Goal: Task Accomplishment & Management: Use online tool/utility

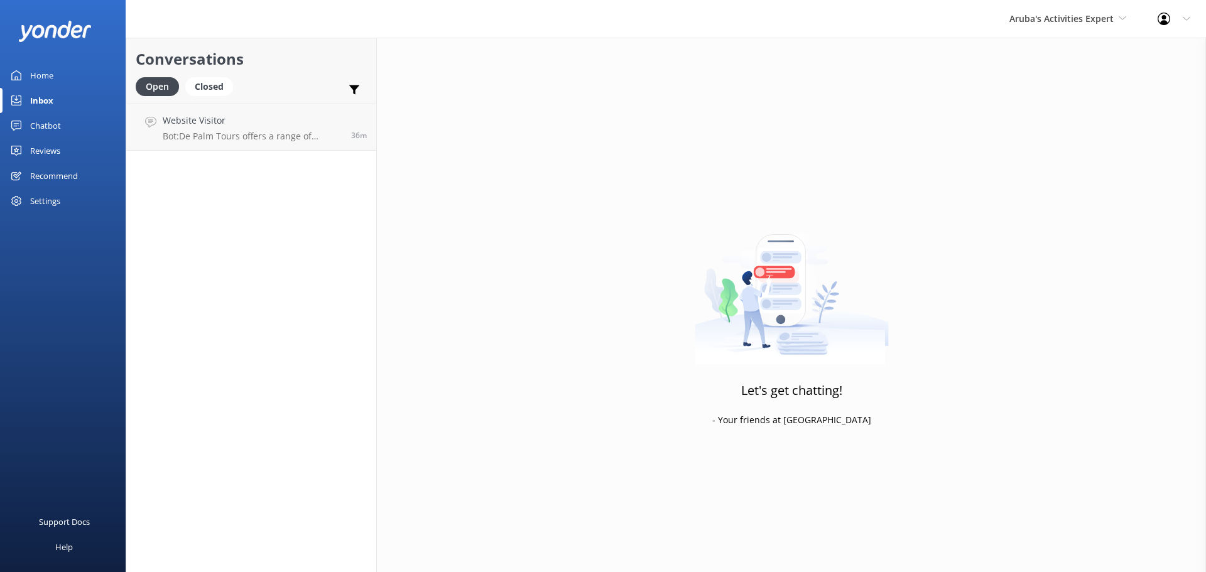
click at [50, 102] on div "Inbox" at bounding box center [41, 100] width 23 height 25
click at [229, 126] on h4 "Website Visitor" at bounding box center [252, 121] width 179 height 14
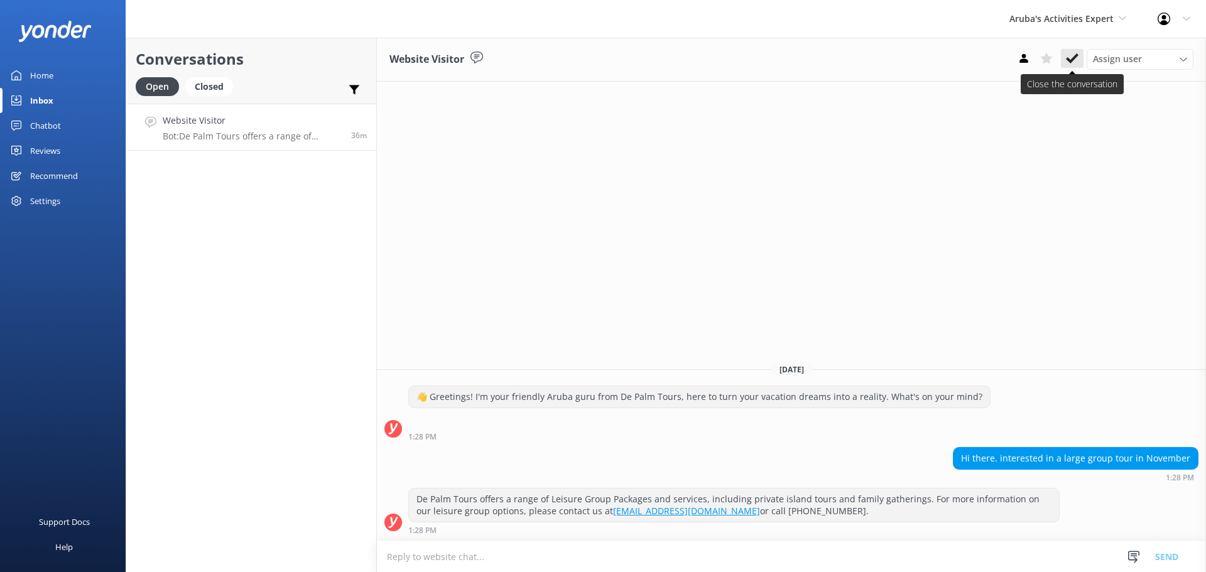
click at [1071, 61] on use at bounding box center [1072, 58] width 13 height 10
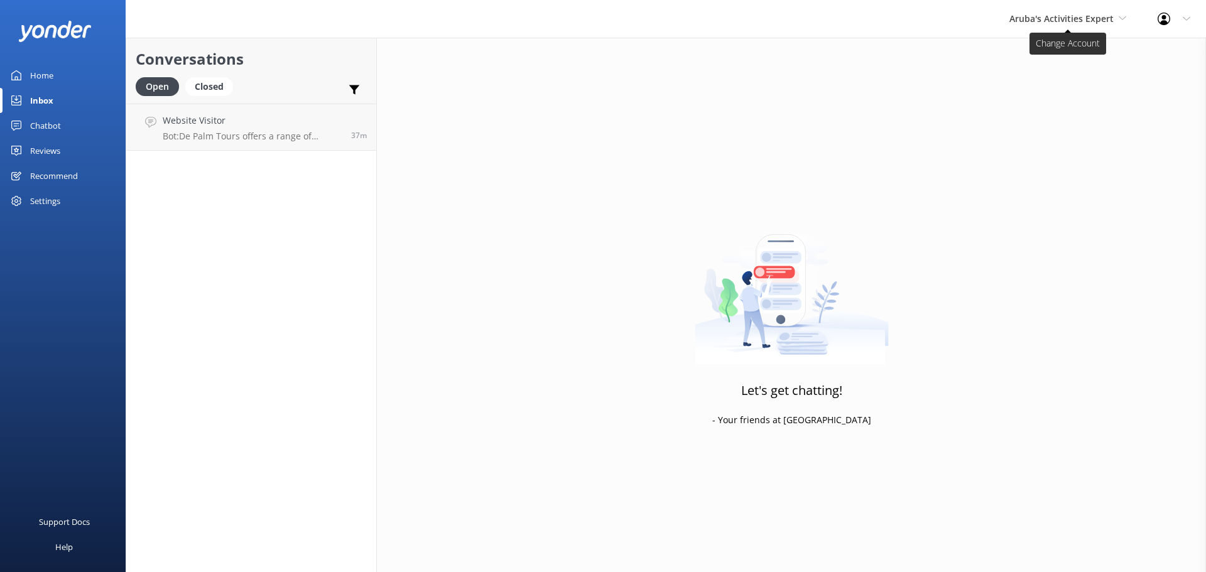
click at [1079, 24] on span "Aruba's Activities Expert" at bounding box center [1062, 19] width 104 height 12
click at [1049, 57] on link "De [GEOGRAPHIC_DATA]" at bounding box center [1057, 53] width 126 height 30
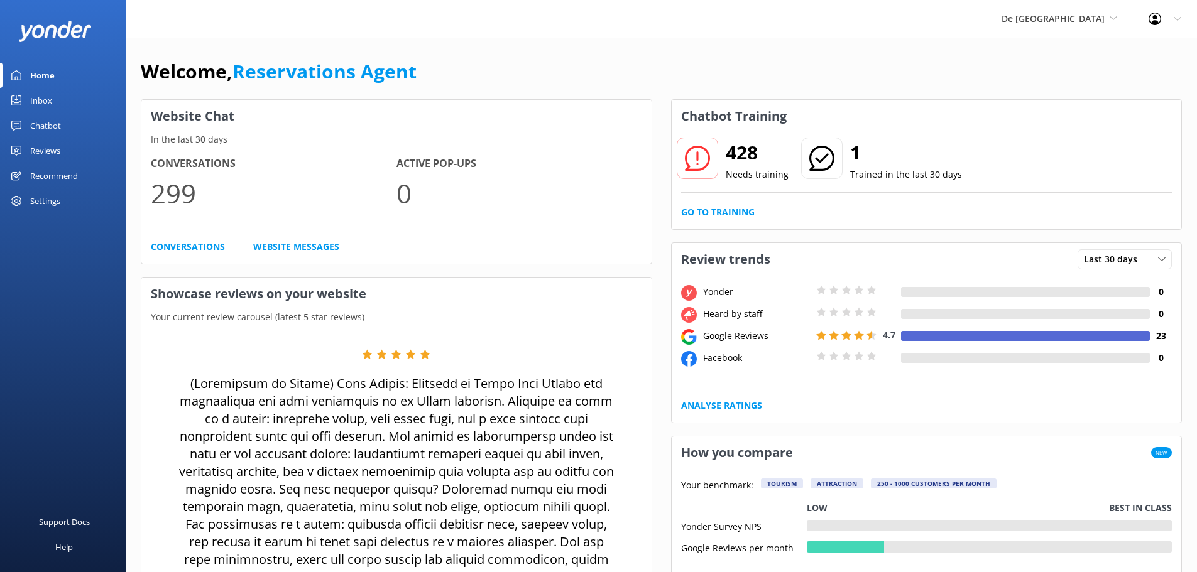
click at [53, 92] on link "Inbox" at bounding box center [63, 100] width 126 height 25
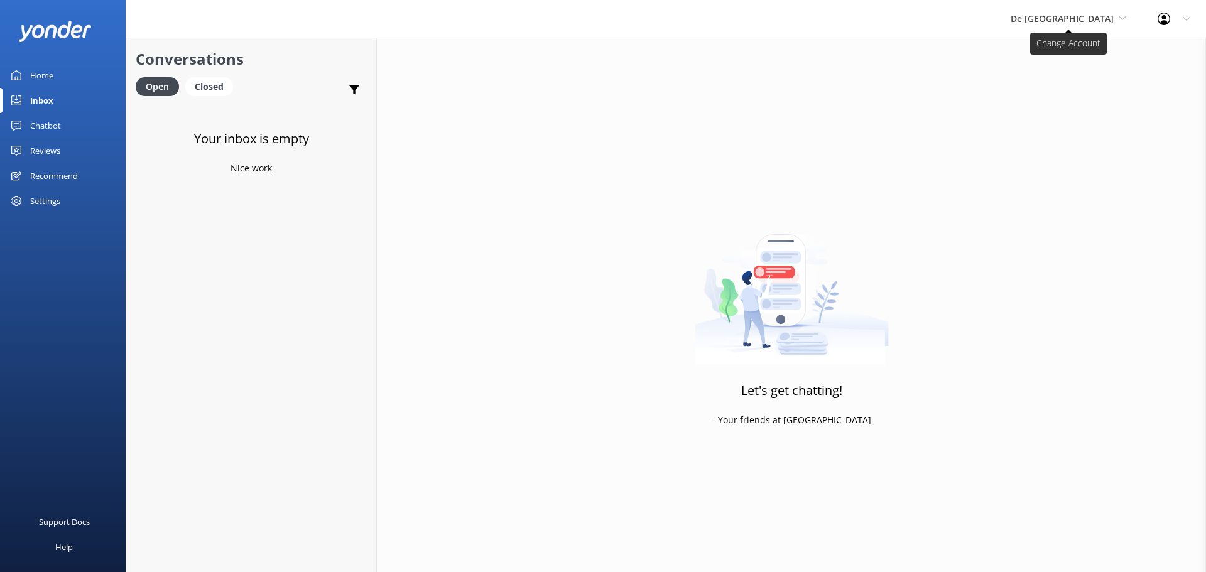
click at [1105, 18] on span "De [GEOGRAPHIC_DATA]" at bounding box center [1062, 19] width 103 height 12
click at [1074, 106] on link "The Captain" at bounding box center [1058, 113] width 126 height 30
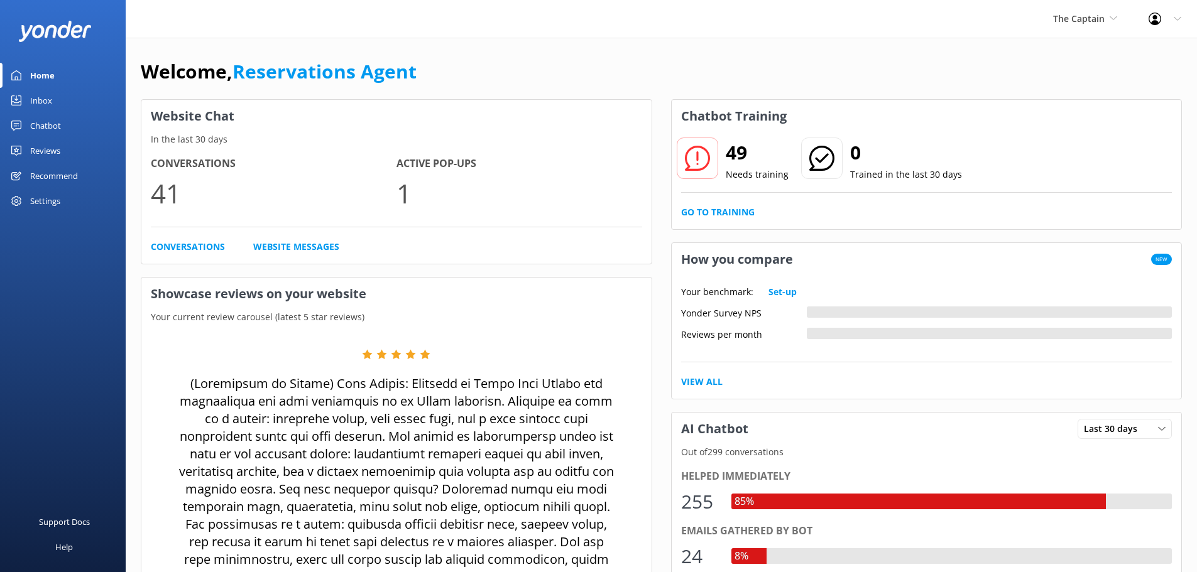
click at [48, 102] on div "Inbox" at bounding box center [41, 100] width 22 height 25
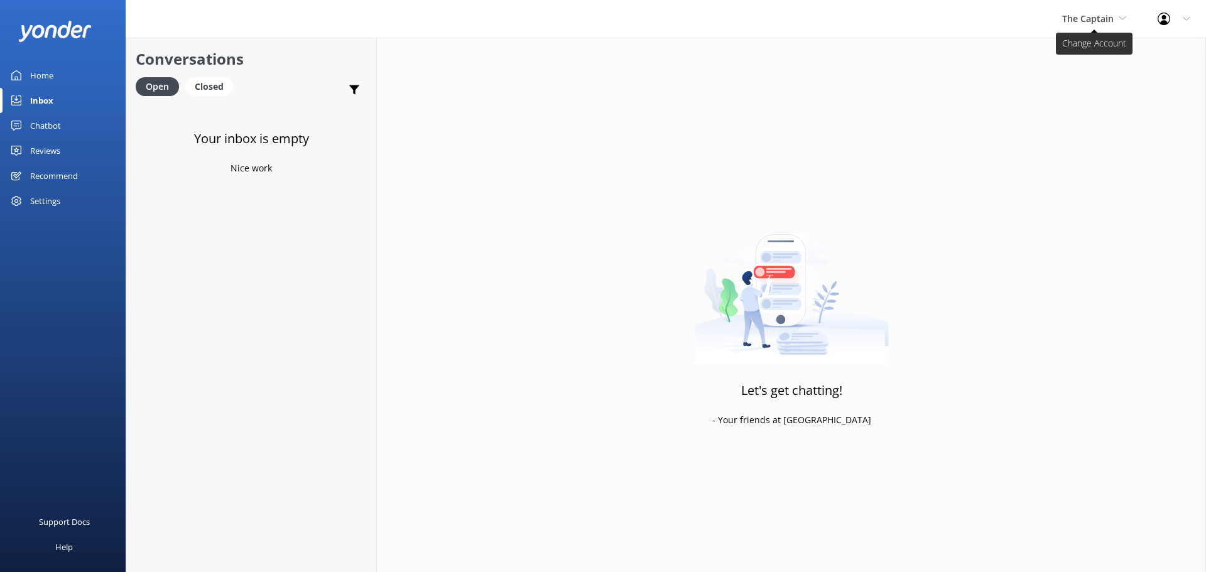
click at [1073, 23] on span "The Captain" at bounding box center [1088, 19] width 52 height 12
click at [1101, 48] on link "De [GEOGRAPHIC_DATA]" at bounding box center [1110, 53] width 126 height 30
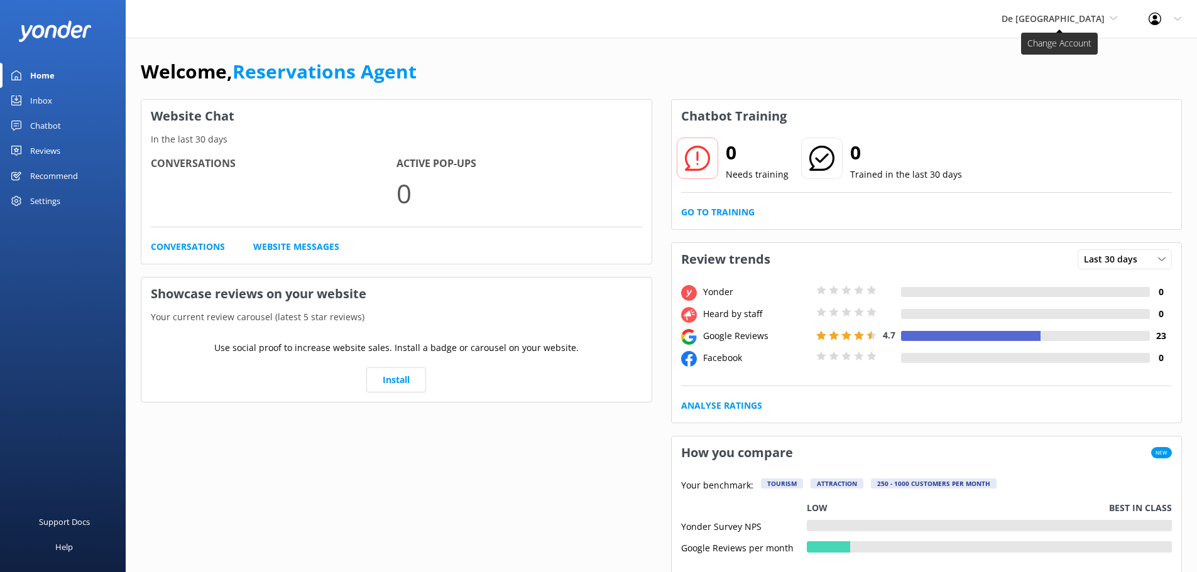
click at [1078, 18] on span "De [GEOGRAPHIC_DATA]" at bounding box center [1053, 19] width 103 height 12
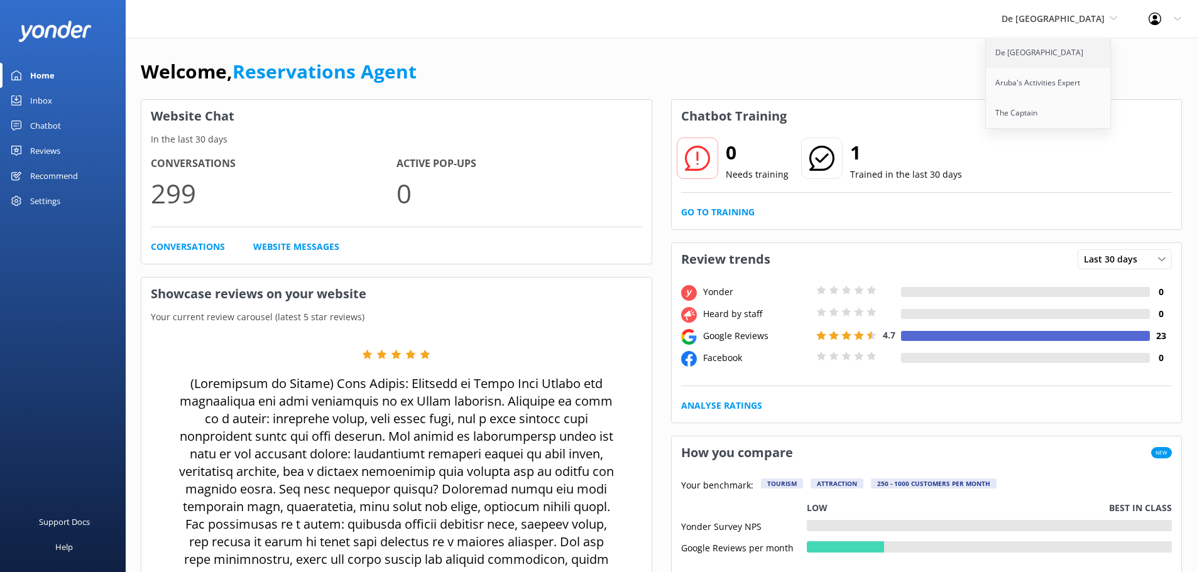
click at [1068, 63] on link "De [GEOGRAPHIC_DATA]" at bounding box center [1049, 53] width 126 height 30
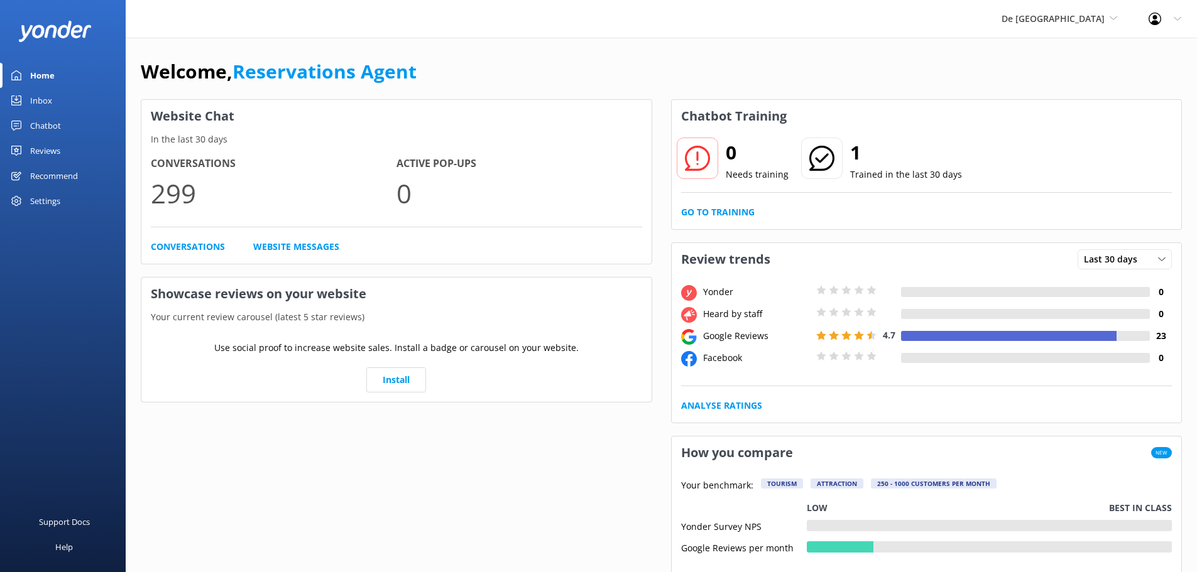
click at [45, 104] on div "Inbox" at bounding box center [41, 100] width 22 height 25
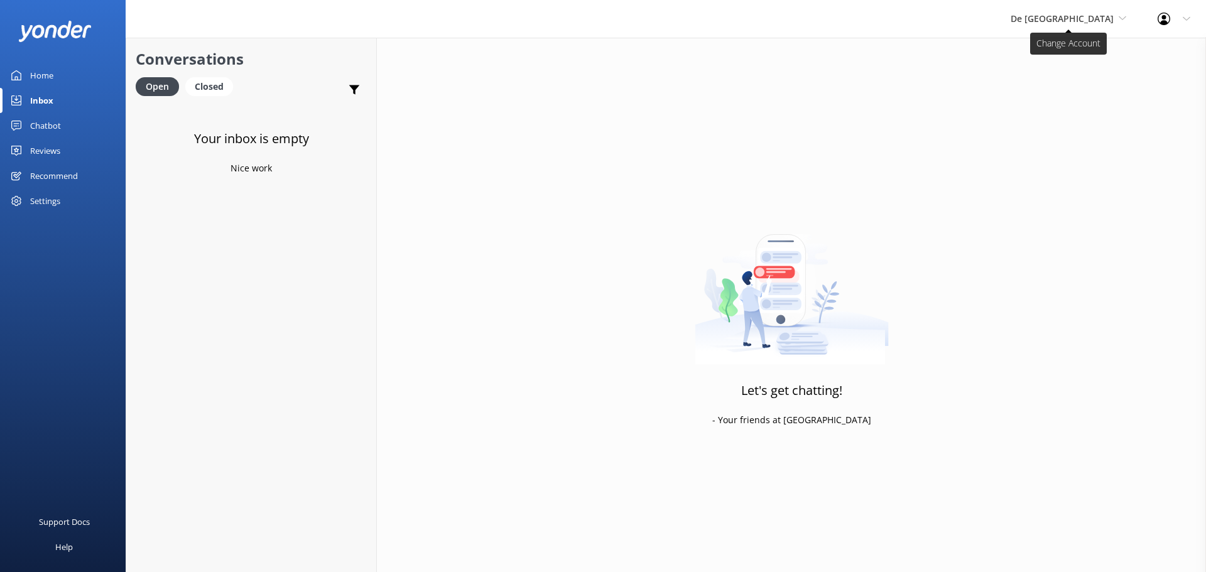
click at [1086, 25] on span "De [GEOGRAPHIC_DATA]" at bounding box center [1069, 19] width 116 height 14
click at [1085, 79] on link "Aruba's Activities Expert" at bounding box center [1058, 83] width 126 height 30
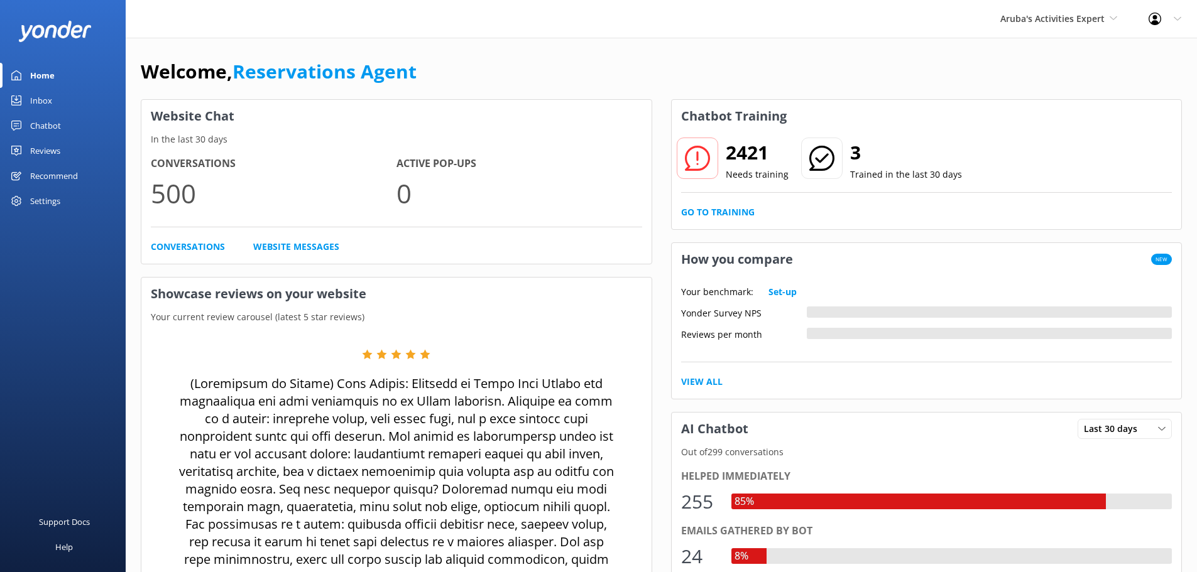
click at [70, 103] on link "Inbox" at bounding box center [63, 100] width 126 height 25
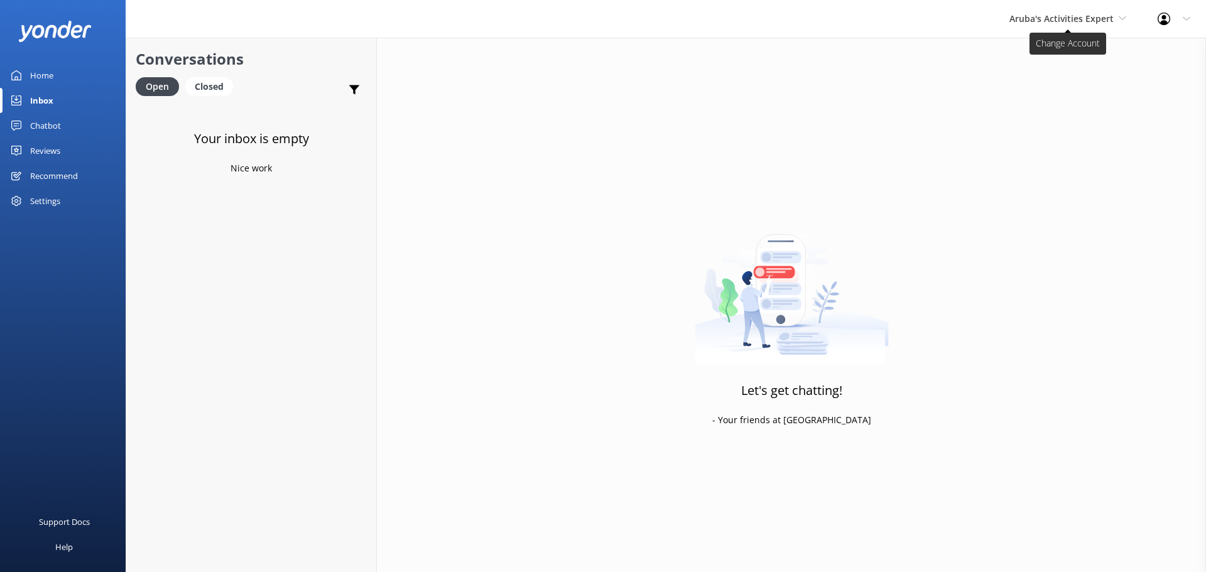
click at [1100, 17] on span "Aruba's Activities Expert" at bounding box center [1062, 19] width 104 height 12
click at [1061, 111] on link "The Captain" at bounding box center [1057, 113] width 126 height 30
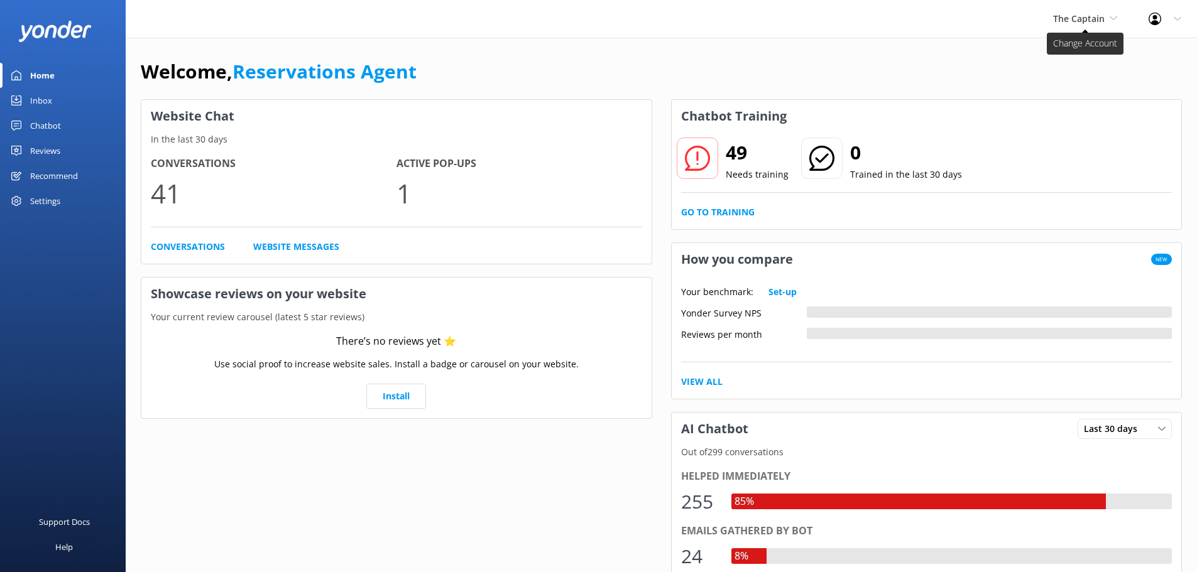
click at [1081, 19] on span "The Captain" at bounding box center [1079, 19] width 52 height 12
click at [1079, 86] on link "Aruba's Activities Expert" at bounding box center [1100, 83] width 126 height 30
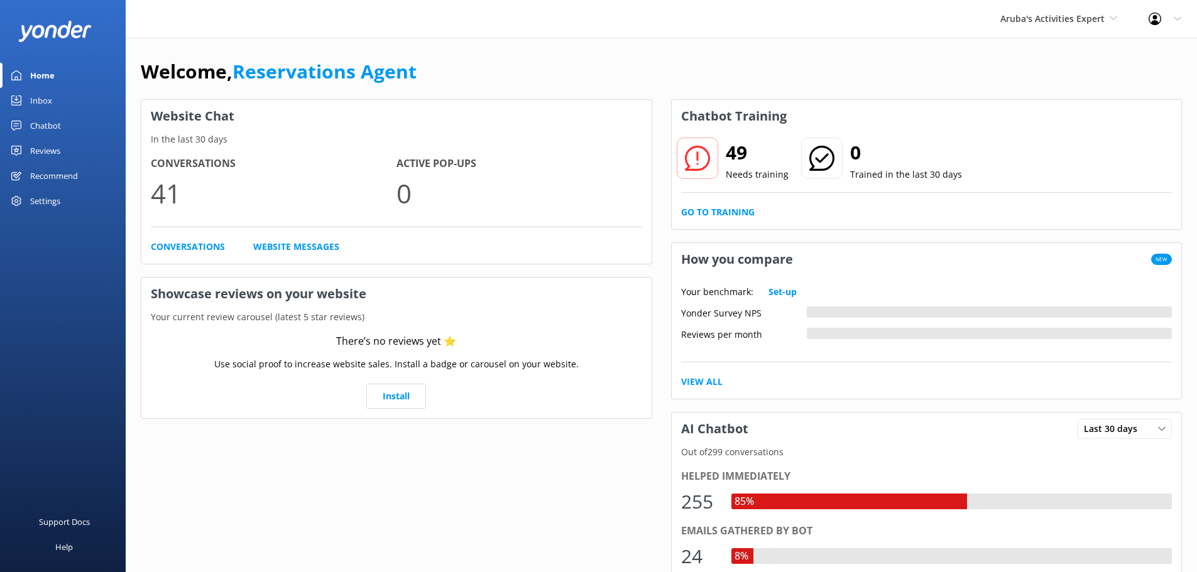
click at [49, 104] on div "Inbox" at bounding box center [41, 100] width 22 height 25
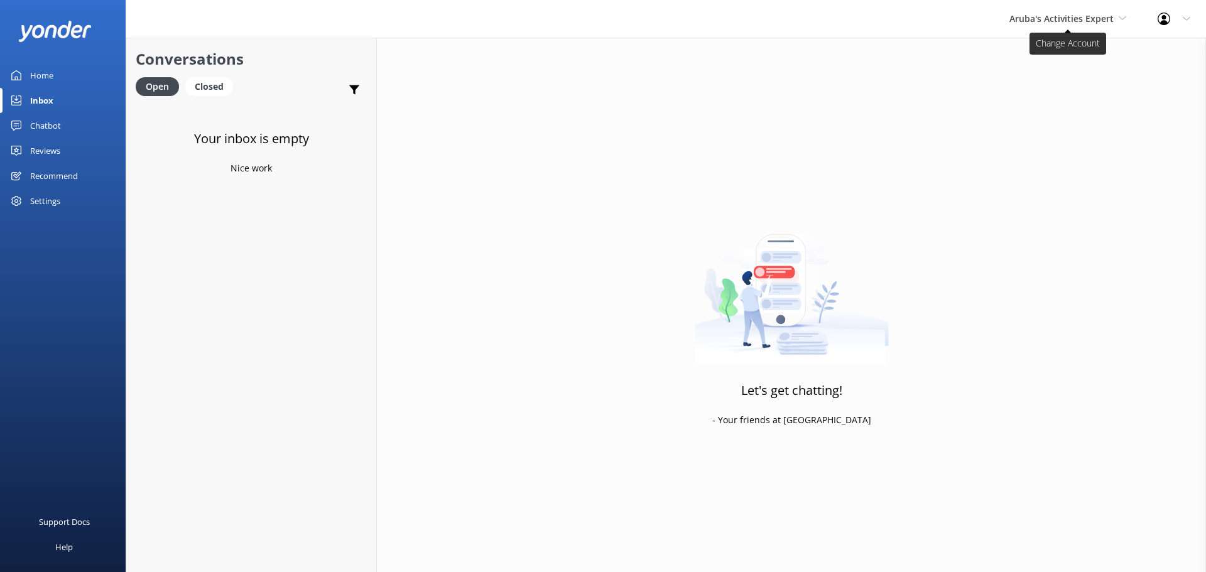
click at [1071, 14] on span "Aruba's Activities Expert" at bounding box center [1062, 19] width 104 height 12
click at [1054, 107] on link "The Captain" at bounding box center [1057, 113] width 126 height 30
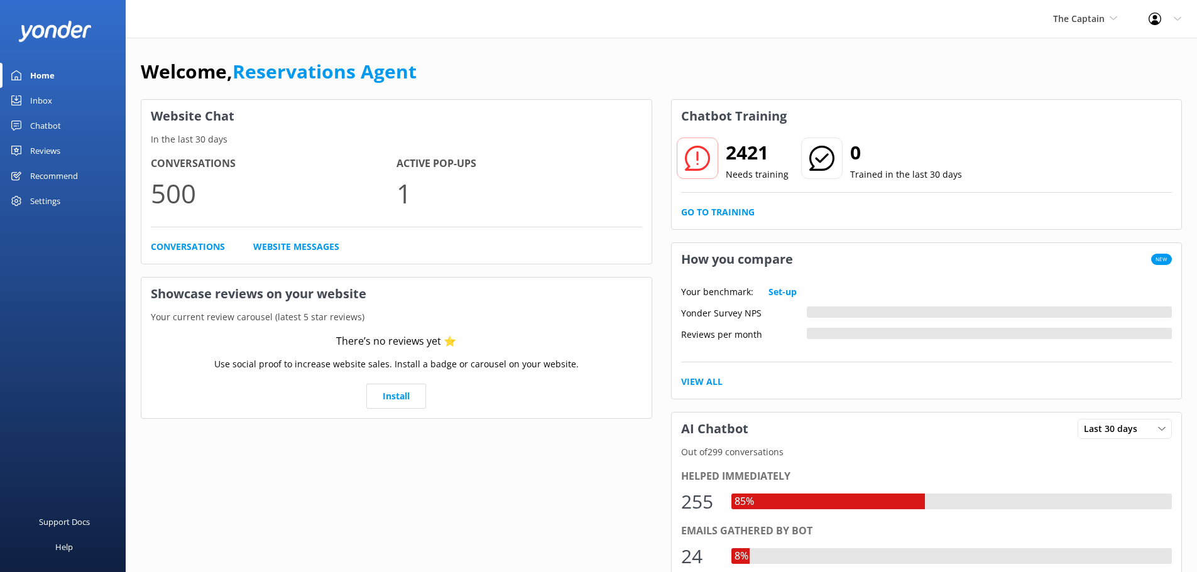
click at [48, 96] on div "Inbox" at bounding box center [41, 100] width 22 height 25
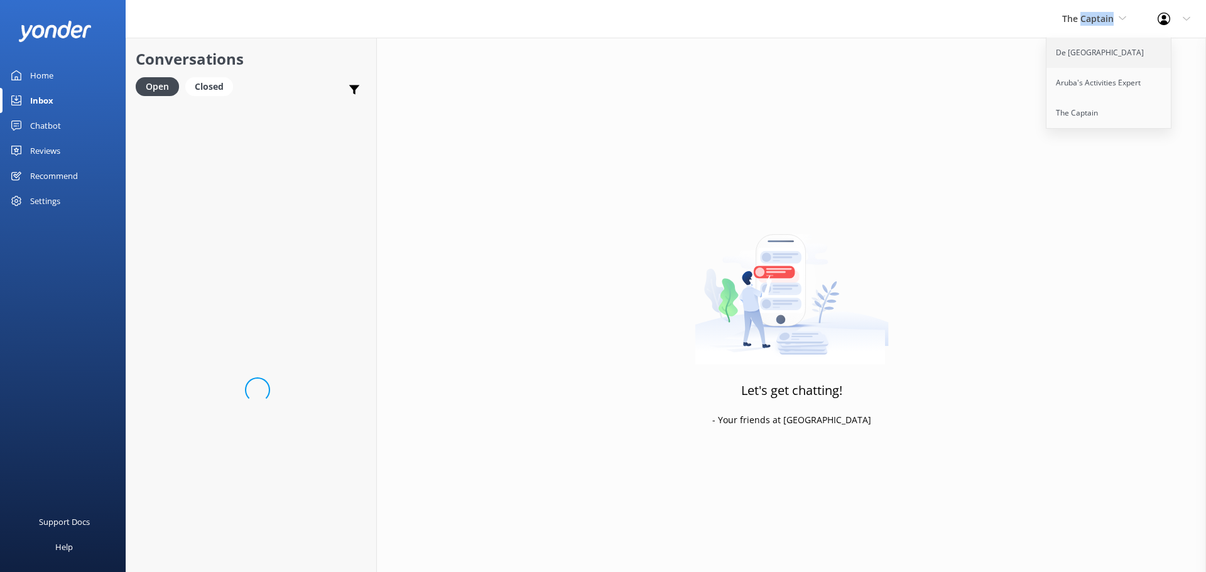
click at [1081, 48] on link "De [GEOGRAPHIC_DATA]" at bounding box center [1110, 53] width 126 height 30
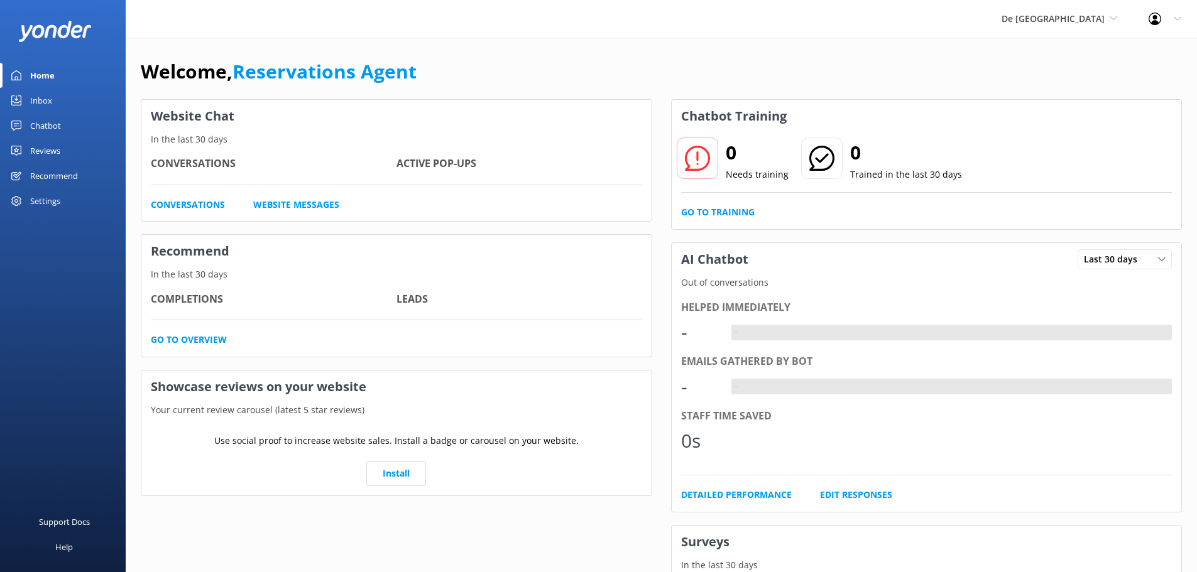
click at [56, 102] on link "Inbox" at bounding box center [63, 100] width 126 height 25
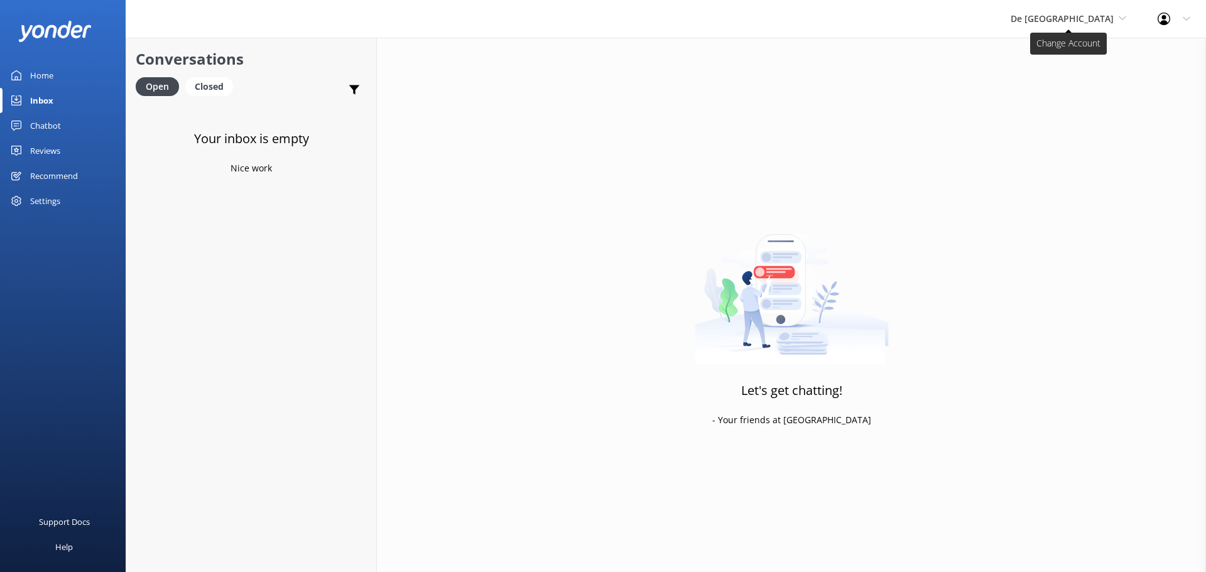
click at [1082, 21] on span "De [GEOGRAPHIC_DATA]" at bounding box center [1062, 19] width 103 height 12
click at [1071, 90] on link "Aruba's Activities Expert" at bounding box center [1058, 83] width 126 height 30
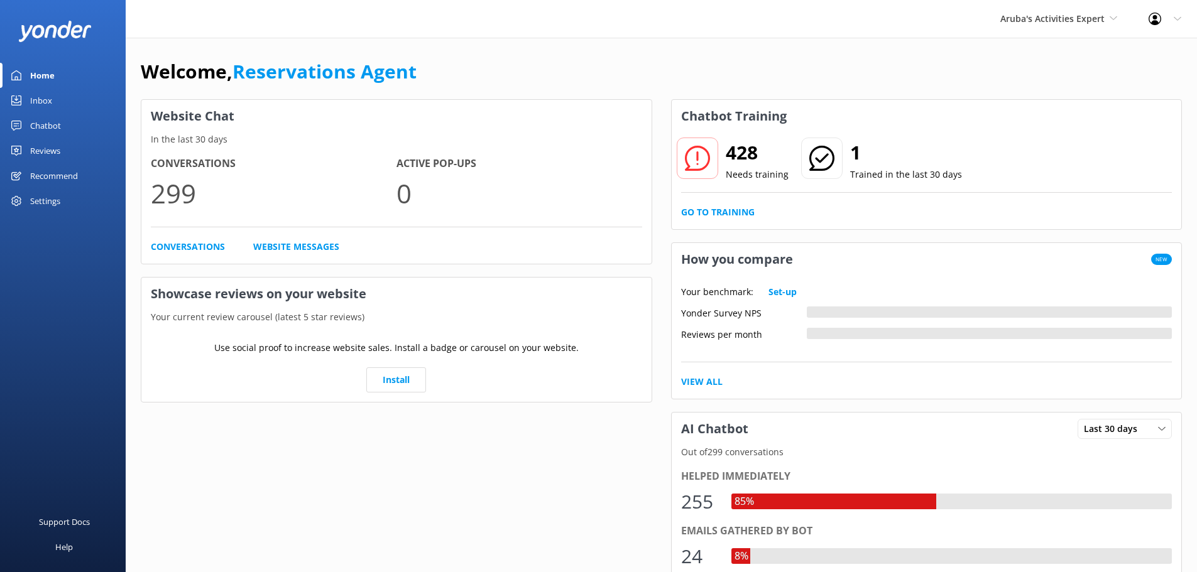
click at [43, 96] on div "Inbox" at bounding box center [41, 100] width 22 height 25
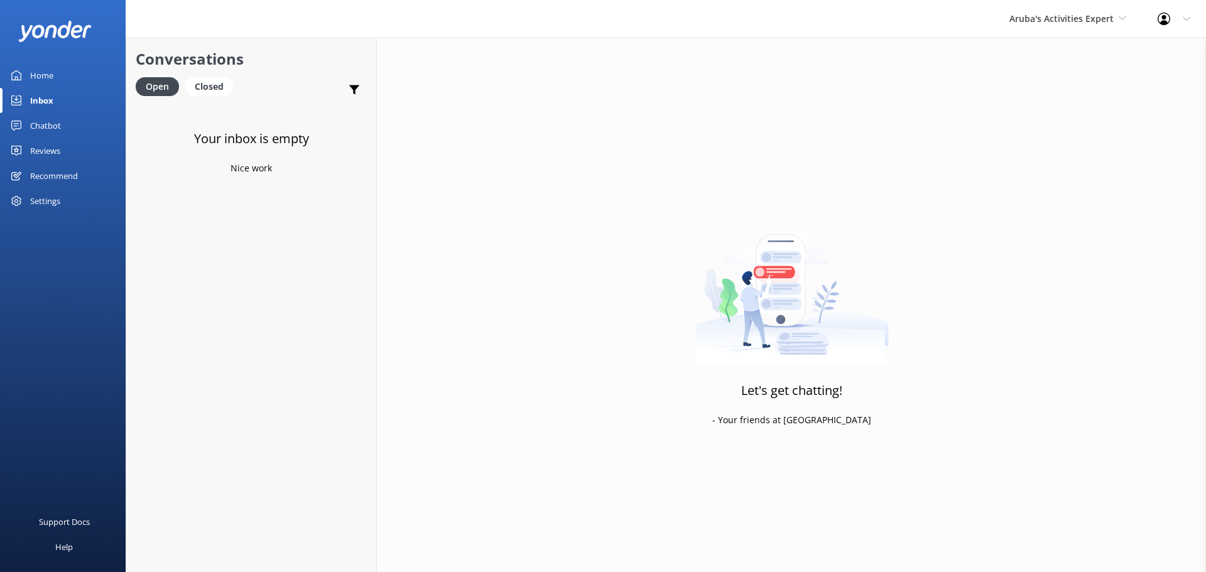
click at [1049, 26] on div "Aruba's Activities Expert De Palm Island Aruba's Activities Expert The Captain" at bounding box center [1068, 19] width 148 height 38
click at [1052, 103] on link "The Captain" at bounding box center [1057, 113] width 126 height 30
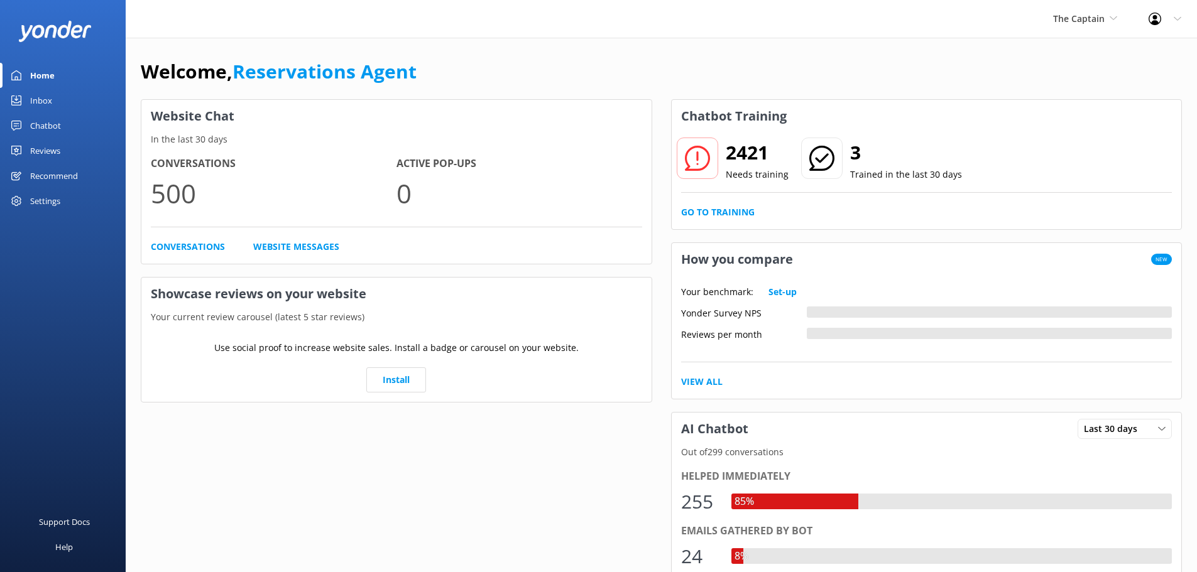
click at [48, 91] on div "Inbox" at bounding box center [41, 100] width 22 height 25
